Goal: Task Accomplishment & Management: Use online tool/utility

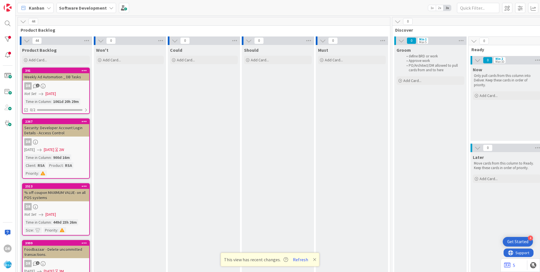
scroll to position [0, 522]
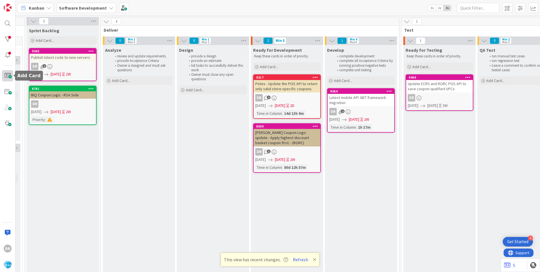
click at [8, 75] on span at bounding box center [7, 75] width 11 height 11
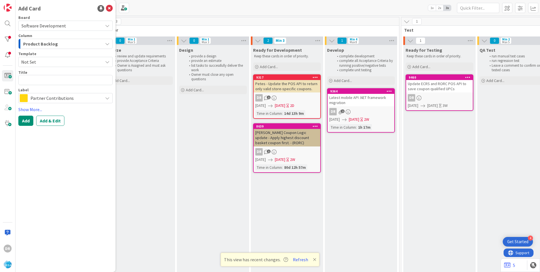
click at [53, 43] on span "Product Backlog" at bounding box center [40, 43] width 35 height 7
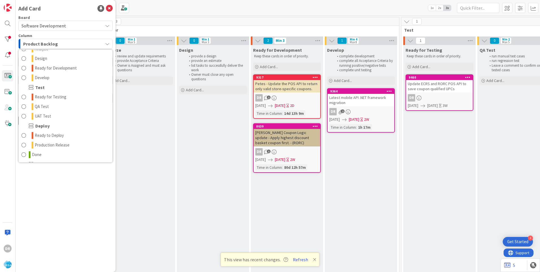
scroll to position [104, 0]
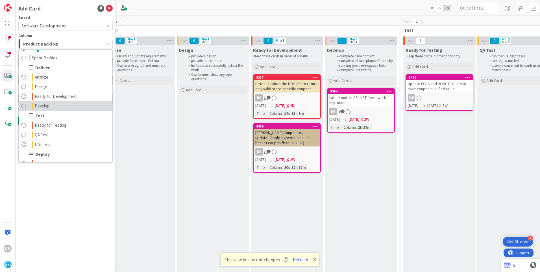
click at [48, 106] on span "Develop" at bounding box center [42, 105] width 15 height 7
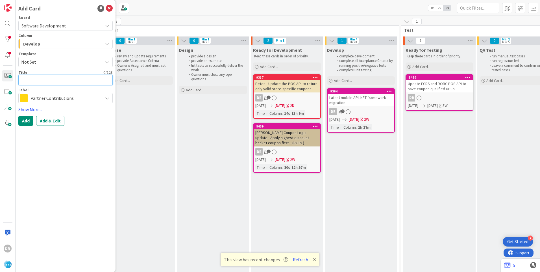
click at [32, 79] on textarea at bounding box center [65, 80] width 94 height 10
paste textarea "RSA_PigglyWigglyJTM"
type textarea "x"
type textarea "RSA_PigglyWigglyJTM"
type textarea "x"
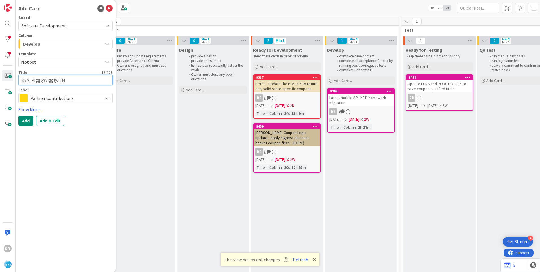
type textarea "RSAPigglyWigglyJTM"
type textarea "x"
type textarea "RSPigglyWigglyJTM"
type textarea "x"
type textarea "RPigglyWigglyJTM"
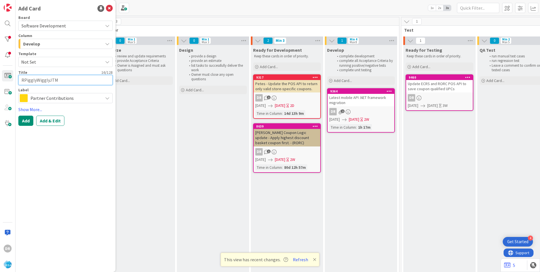
type textarea "x"
type textarea "PigglyWigglyJTM"
type textarea "x"
type textarea "PigglyWigglyJTM"
type textarea "x"
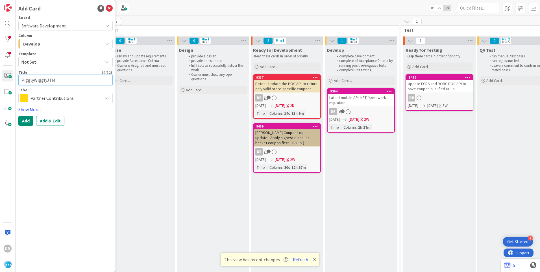
type textarea "PigglyWigglyJTM -"
type textarea "x"
type textarea "PigglyWigglyJTM -"
type textarea "x"
type textarea "PigglyWigglyJTM - e"
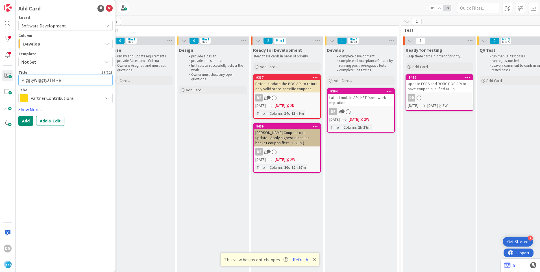
type textarea "x"
type textarea "PigglyWigglyJTM - ex"
type textarea "x"
type textarea "PigglyWigglyJTM - exp"
type textarea "x"
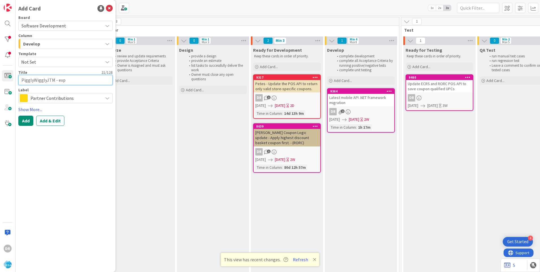
type textarea "PigglyWigglyJTM - expi"
type textarea "x"
type textarea "PigglyWigglyJTM - expir"
type textarea "x"
type textarea "PigglyWigglyJTM - expire"
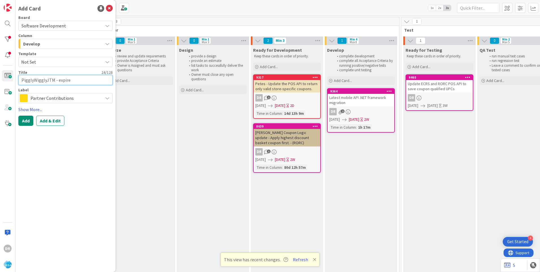
type textarea "x"
type textarea "PigglyWigglyJTM - expire"
type textarea "x"
type textarea "PigglyWigglyJTM - expire a"
type textarea "x"
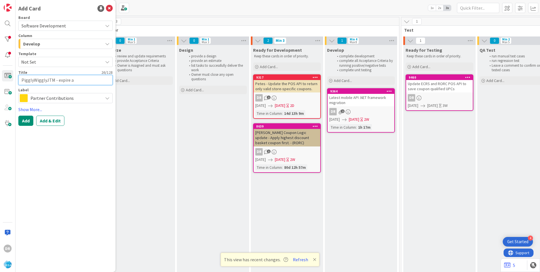
type textarea "PigglyWigglyJTM - expire al"
type textarea "x"
type textarea "PigglyWigglyJTM - expire all"
type textarea "x"
type textarea "PigglyWigglyJTM - expire all"
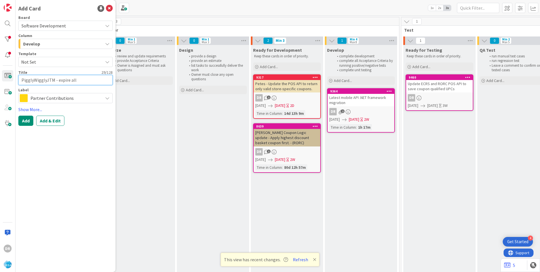
type textarea "x"
type textarea "PigglyWigglyJTM - expire all s"
type textarea "x"
type textarea "PigglyWigglyJTM - expire all sp"
type textarea "x"
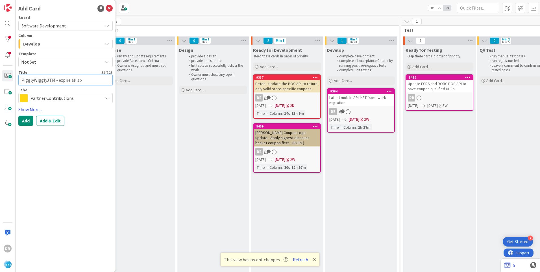
type textarea "PigglyWigglyJTM - expire all spe"
type textarea "x"
type textarea "PigglyWigglyJTM - expire all spen"
type textarea "x"
type textarea "PigglyWigglyJTM - expire all spend"
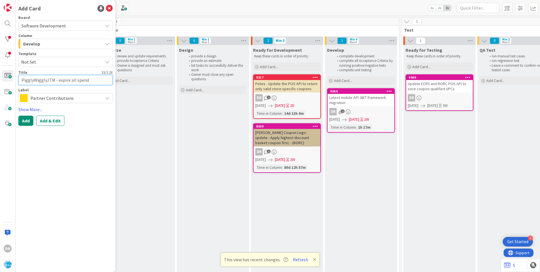
type textarea "x"
type textarea "PigglyWigglyJTM - expire all spend"
type textarea "x"
type textarea "PigglyWigglyJTM - expire all spend r"
type textarea "x"
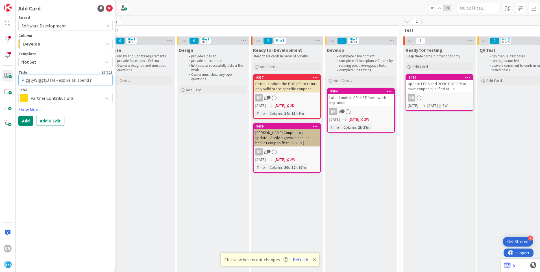
type textarea "PigglyWigglyJTM - expire all spend re"
type textarea "x"
type textarea "PigglyWigglyJTM - expire all spend rew"
type textarea "x"
type textarea "PigglyWigglyJTM - expire all spend rewa"
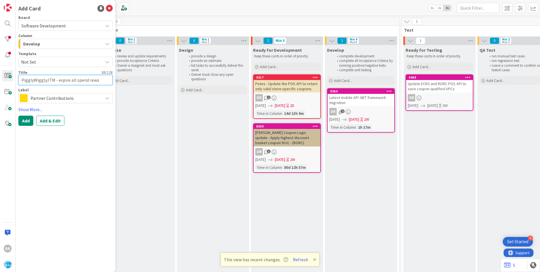
type textarea "x"
type textarea "PigglyWigglyJTM - expire all spend rewar"
type textarea "x"
type textarea "PigglyWigglyJTM - expire all spend reward"
type textarea "x"
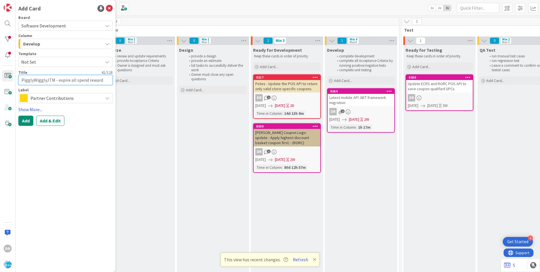
type textarea "PigglyWigglyJTM - expire all spend reward"
type textarea "x"
type textarea "PigglyWigglyJTM - expire all spend reward c"
type textarea "x"
type textarea "PigglyWigglyJTM - expire all spend reward co"
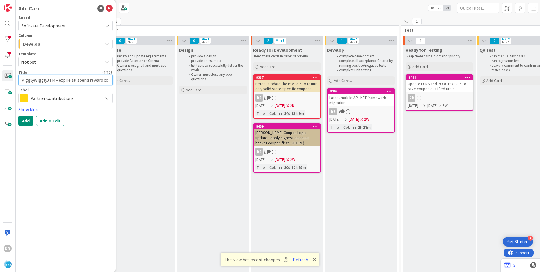
type textarea "x"
type textarea "PigglyWigglyJTM - expire all spend reward cou"
type textarea "x"
type textarea "PigglyWigglyJTM - expire all spend reward coup"
type textarea "x"
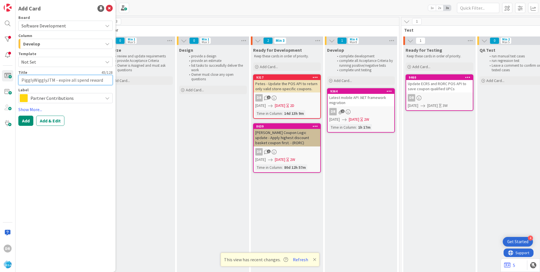
type textarea "PigglyWigglyJTM - expire all spend reward coupo"
type textarea "x"
type textarea "PigglyWigglyJTM - expire all spend reward coupon"
type textarea "x"
type textarea "PigglyWigglyJTM - expire all spend reward coupons"
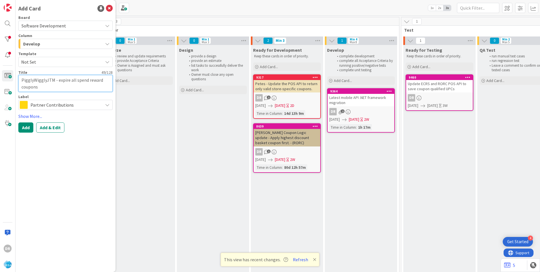
type textarea "x"
type textarea "PigglyWigglyJTM - xpire all spend reward coupons"
type textarea "x"
type textarea "PigglyWigglyJTM - Expire all spend reward coupons"
type textarea "x"
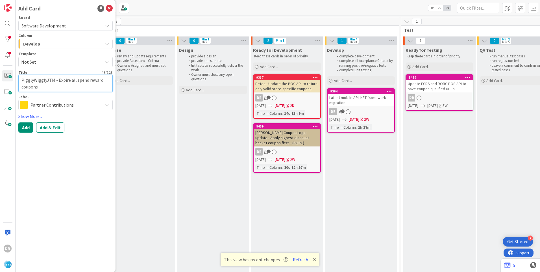
type textarea "PigglyWigglyJTM - EExpire all spend reward coupons"
type textarea "x"
type textarea "PigglyWigglyJTM - EnExpire all spend reward coupons"
type textarea "x"
type textarea "PigglyWigglyJTM - EnbExpire all spend reward coupons"
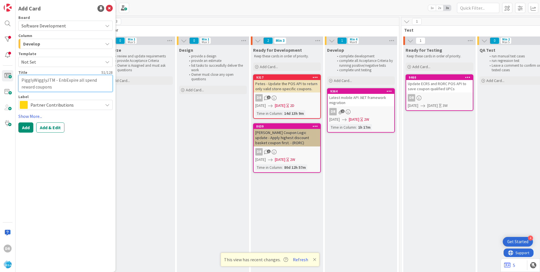
type textarea "x"
type textarea "PigglyWigglyJTM - EnblExpire all spend reward coupons"
type textarea "x"
type textarea "PigglyWigglyJTM - EnbleExpire all spend reward coupons"
type textarea "x"
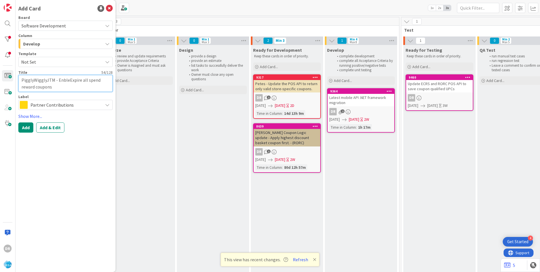
type textarea "PigglyWigglyJTM - Enble Expire all spend reward coupons"
type textarea "x"
type textarea "PigglyWigglyJTM - EnbleExpire all spend reward coupons"
type textarea "x"
type textarea "PigglyWigglyJTM - EnblExpire all spend reward coupons"
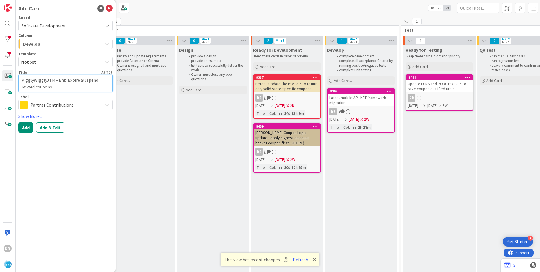
type textarea "x"
type textarea "PigglyWigglyJTM - EnbExpire all spend reward coupons"
type textarea "x"
type textarea "PigglyWigglyJTM - EnExpire all spend reward coupons"
type textarea "x"
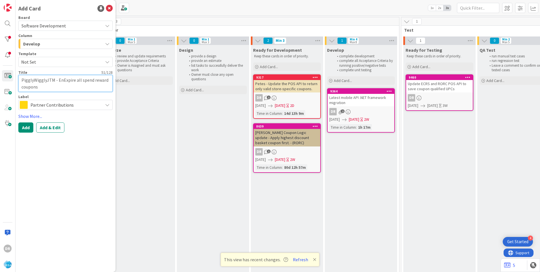
type textarea "PigglyWigglyJTM - EExpire all spend reward coupons"
type textarea "x"
type textarea "PigglyWigglyJTM - EnExpire all spend reward coupons"
type textarea "x"
type textarea "PigglyWigglyJTM - EnaExpire all spend reward coupons"
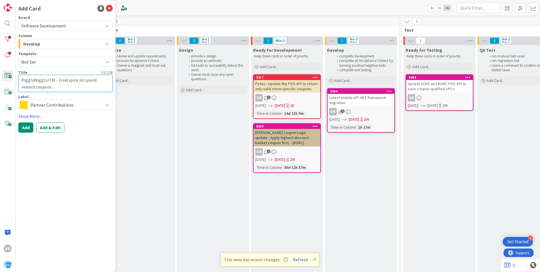
type textarea "x"
type textarea "PigglyWigglyJTM - EnavExpire all spend reward coupons"
type textarea "x"
type textarea "PigglyWigglyJTM - EnaExpire all spend reward coupons"
type textarea "x"
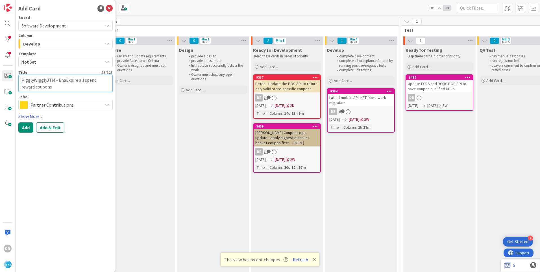
type textarea "PigglyWigglyJTM - EnExpire all spend reward coupons"
type textarea "x"
type textarea "PigglyWigglyJTM - EExpire all spend reward coupons"
type textarea "x"
type textarea "PigglyWigglyJTM - Expire all spend reward coupons"
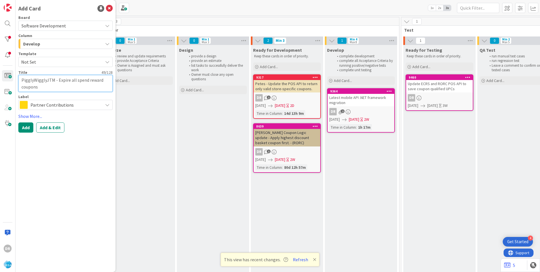
type textarea "x"
type textarea "PigglyWigglyJTM - EExpire all spend reward coupons"
type textarea "x"
type textarea "PigglyWigglyJTM - EnExpire all spend reward coupons"
type textarea "x"
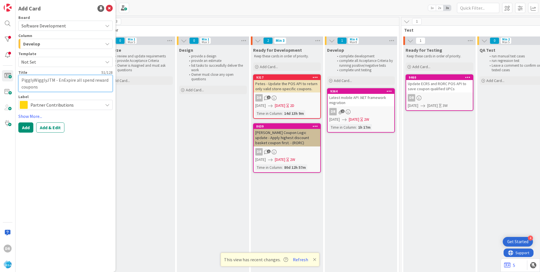
type textarea "PigglyWigglyJTM - EnaExpire all spend reward coupons"
type textarea "x"
type textarea "PigglyWigglyJTM - EnabExpire all spend reward coupons"
type textarea "x"
type textarea "PigglyWigglyJTM - EnablExpire all spend reward coupons"
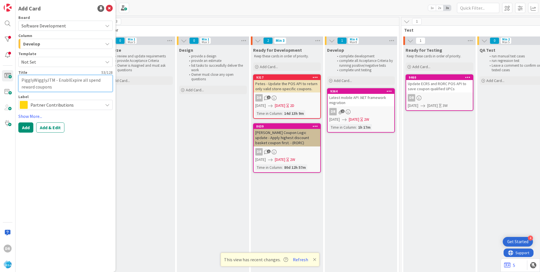
type textarea "x"
type textarea "PigglyWigglyJTM - EnableExpire all spend reward coupons"
type textarea "x"
type textarea "PigglyWigglyJTM - Enable Expire all spend reward coupons"
type textarea "x"
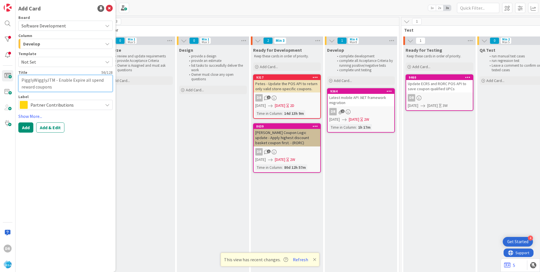
type textarea "PigglyWigglyJTM - EnableExpire all spend reward coupons"
type textarea "x"
type textarea "PigglyWigglyJTM - EnablExpire all spend reward coupons"
type textarea "x"
type textarea "PigglyWigglyJTM - EnabExpire all spend reward coupons"
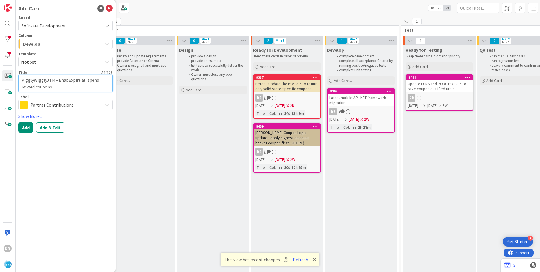
type textarea "x"
type textarea "PigglyWigglyJTM - EnaExpire all spend reward coupons"
type textarea "x"
type textarea "PigglyWigglyJTM - EnExpire all spend reward coupons"
type textarea "x"
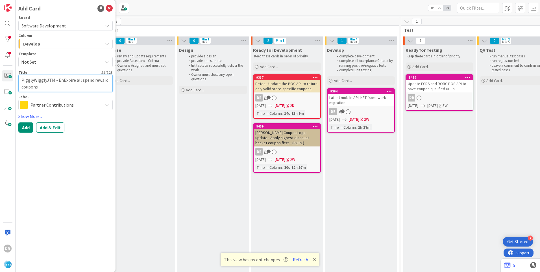
type textarea "PigglyWigglyJTM - EExpire all spend reward coupons"
type textarea "x"
type textarea "PigglyWigglyJTM - Expire all spend reward coupons"
type textarea "x"
type textarea "PigglyWigglyJTM - EExpire all spend reward coupons"
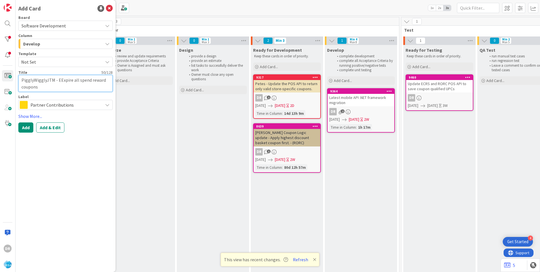
type textarea "x"
type textarea "PigglyWigglyJTM - EnExpire all spend reward coupons"
type textarea "x"
type textarea "PigglyWigglyJTM - EnbExpire all spend reward coupons"
type textarea "x"
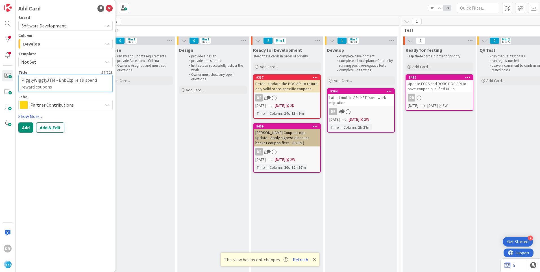
type textarea "PigglyWigglyJTM - EnbaExpire all spend reward coupons"
type textarea "x"
type textarea "PigglyWigglyJTM - EnbalExpire all spend reward coupons"
type textarea "x"
type textarea "PigglyWigglyJTM - EnbaleExpire all spend reward coupons"
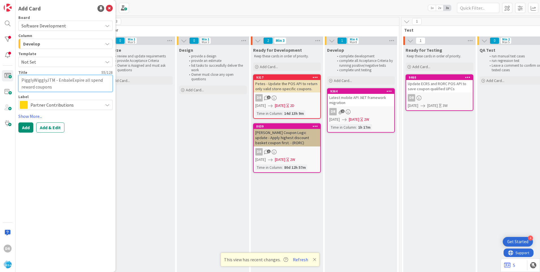
type textarea "x"
type textarea "PigglyWigglyJTM - Enbale Expire all spend reward coupons"
type textarea "x"
type textarea "PigglyWigglyJTM - Enbale iExpire all spend reward coupons"
type textarea "x"
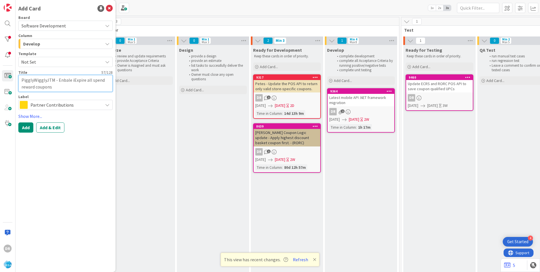
type textarea "PigglyWigglyJTM - Enbale inExpire all spend reward coupons"
type textarea "x"
type textarea "PigglyWigglyJTM - Enbale insExpire all spend reward coupons"
type textarea "x"
type textarea "PigglyWigglyJTM - Enbale inseExpire all spend reward coupons"
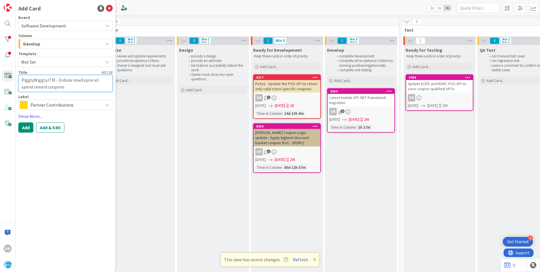
type textarea "x"
type textarea "PigglyWigglyJTM - Enbale inserExpire all spend reward coupons"
type textarea "x"
type textarea "PigglyWigglyJTM - Enbale insertExpire all spend reward coupons"
type textarea "x"
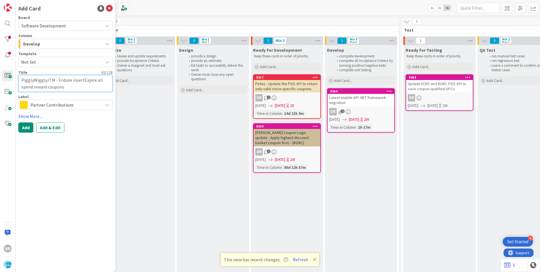
type textarea "PigglyWigglyJTM - Enbale insert Expire all spend reward coupons"
type textarea "x"
type textarea "PigglyWigglyJTM - Enabale insert Expire all spend reward coupons"
type textarea "x"
type textarea "PigglyWigglyJTM - Enable insert Expire all spend reward coupons"
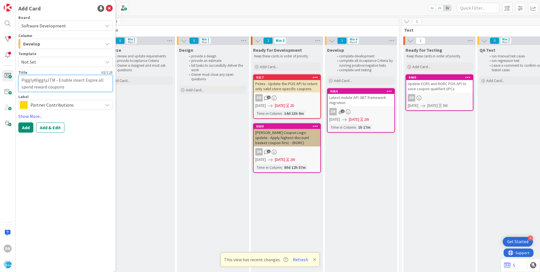
click at [82, 80] on textarea "PigglyWigglyJTM - Enable insert Expire all spend reward coupons" at bounding box center [65, 83] width 94 height 17
type textarea "x"
type textarea "PigglyWigglyJTM - Enable insert pExpire all spend reward coupons"
type textarea "x"
type textarea "PigglyWigglyJTM - Enable insert poExpire all spend reward coupons"
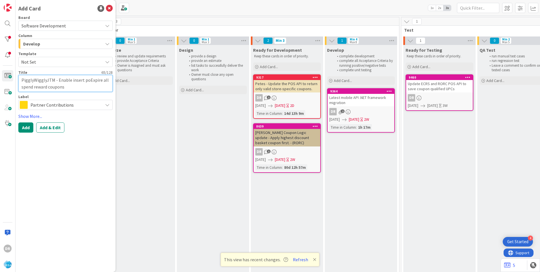
type textarea "x"
type textarea "PigglyWigglyJTM - Enable insert poiExpire all spend reward coupons"
type textarea "x"
type textarea "PigglyWigglyJTM - Enable insert poinExpire all spend reward coupons"
type textarea "x"
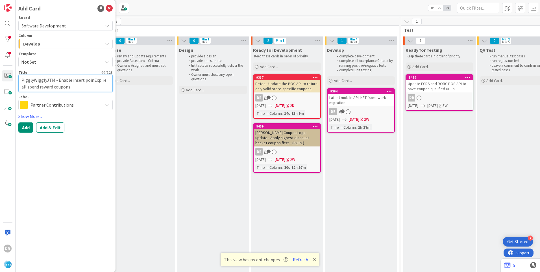
type textarea "PigglyWigglyJTM - Enable insert pointExpire all spend reward coupons"
type textarea "x"
type textarea "PigglyWigglyJTM - Enable insert pointsExpire all spend reward coupons"
type textarea "x"
type textarea "PigglyWigglyJTM - Enable insert points Expire all spend reward coupons"
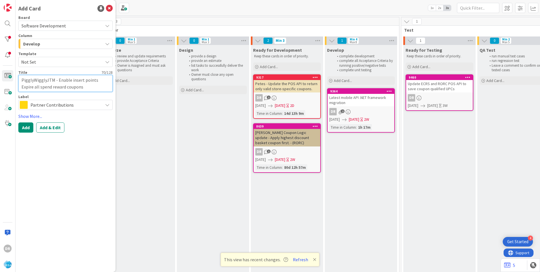
type textarea "x"
type textarea "PigglyWigglyJTM - Enable insert points hExpire all spend reward coupons"
type textarea "x"
type textarea "PigglyWigglyJTM - Enable insert points hsExpire all spend reward coupons"
type textarea "x"
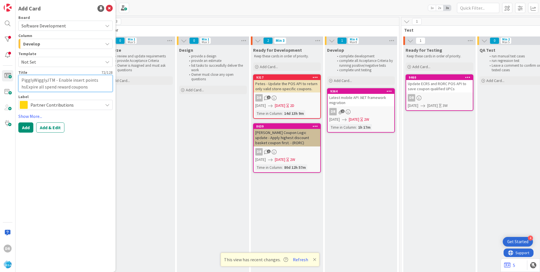
type textarea "PigglyWigglyJTM - Enable insert points hExpire all spend reward coupons"
type textarea "x"
type textarea "PigglyWigglyJTM - Enable insert points hiExpire all spend reward coupons"
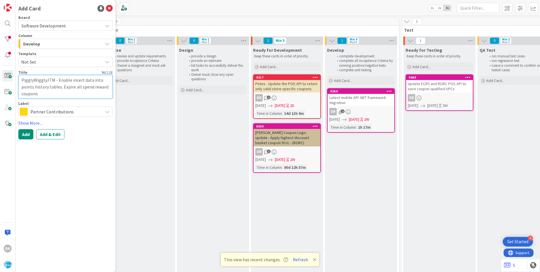
drag, startPoint x: 43, startPoint y: 94, endPoint x: 19, endPoint y: 80, distance: 27.7
click at [19, 80] on textarea "PigglyWigglyJTM - Enable insert data into points history tables. Expire all spe…" at bounding box center [65, 87] width 94 height 24
click at [71, 110] on span "Partner Contributions" at bounding box center [64, 112] width 69 height 8
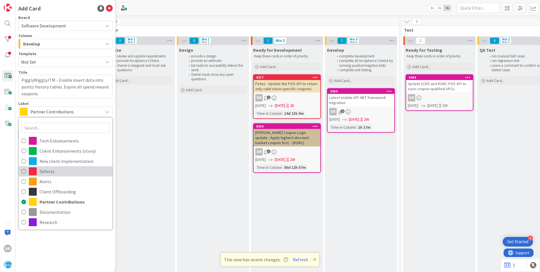
click at [24, 172] on icon at bounding box center [23, 171] width 5 height 8
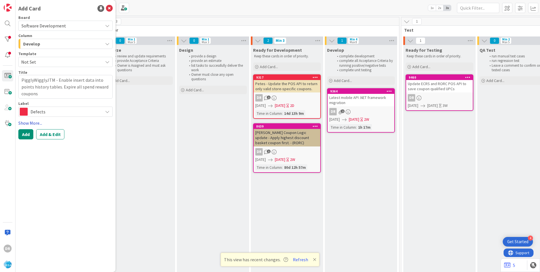
click at [26, 120] on link "Show More..." at bounding box center [65, 122] width 94 height 7
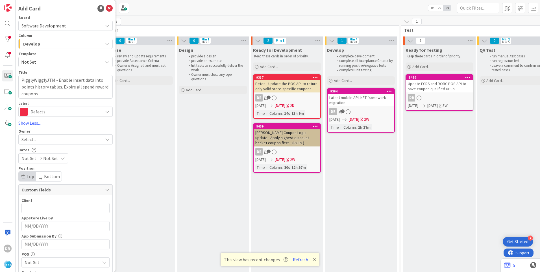
click at [49, 138] on div "Select..." at bounding box center [61, 139] width 81 height 7
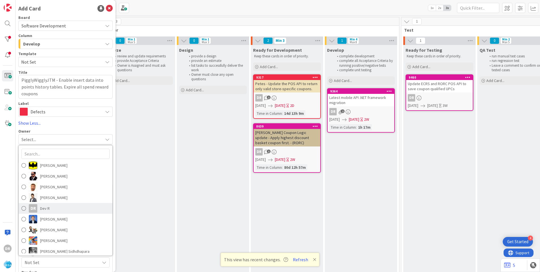
click at [26, 207] on link "DR [PERSON_NAME]" at bounding box center [66, 208] width 94 height 11
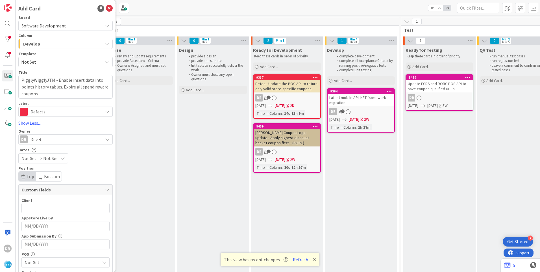
click at [30, 157] on span "Not Set" at bounding box center [28, 158] width 15 height 7
click at [41, 219] on td "13" at bounding box center [41, 218] width 11 height 11
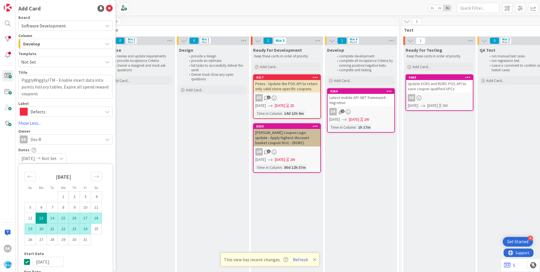
click at [87, 229] on td "24" at bounding box center [85, 228] width 11 height 11
click at [97, 153] on div "[DATE] [DATE]" at bounding box center [65, 158] width 94 height 10
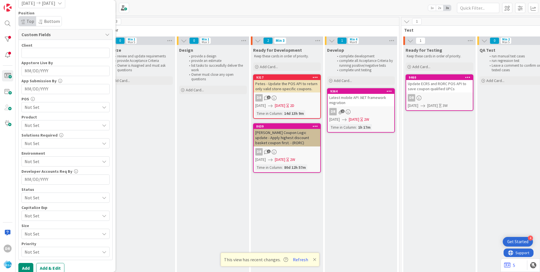
scroll to position [160, 0]
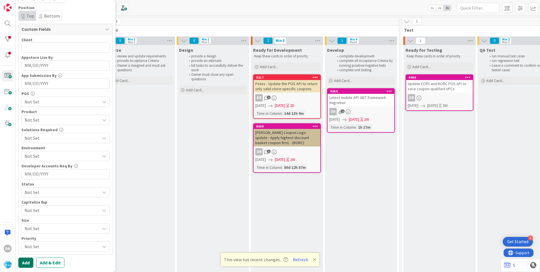
click at [27, 262] on button "Add" at bounding box center [25, 262] width 15 height 10
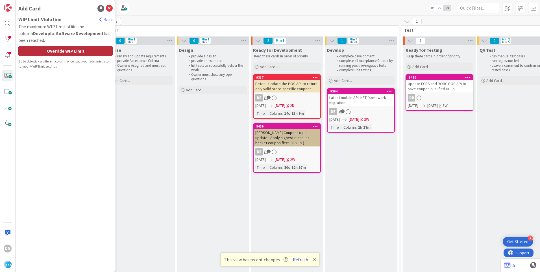
click at [73, 52] on div "Override WIP Limit" at bounding box center [65, 51] width 94 height 10
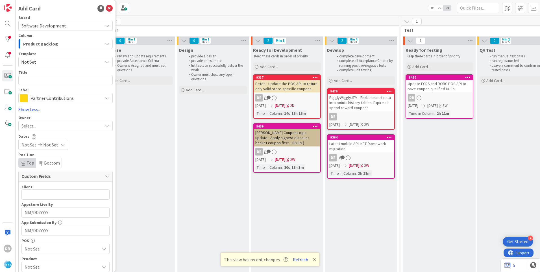
click at [368, 104] on div "PigglyWigglyJTM - Enable insert data into points history tables. Expire all spe…" at bounding box center [360, 103] width 67 height 18
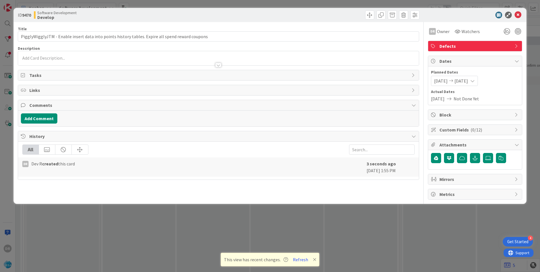
click at [49, 59] on div at bounding box center [218, 58] width 401 height 14
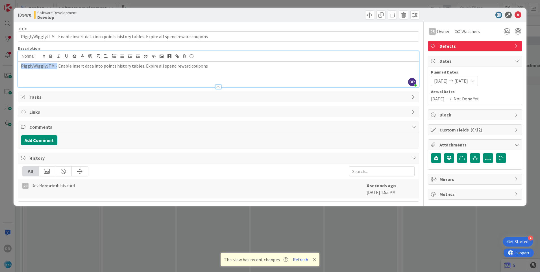
drag, startPoint x: 55, startPoint y: 65, endPoint x: 9, endPoint y: 66, distance: 46.0
click at [9, 66] on div "ID 9470 Software Development Develop Title 96 / 128 PigglyWigglyJTM - Enable in…" at bounding box center [270, 136] width 540 height 272
click at [519, 15] on icon at bounding box center [517, 15] width 7 height 7
